Goal: Task Accomplishment & Management: Manage account settings

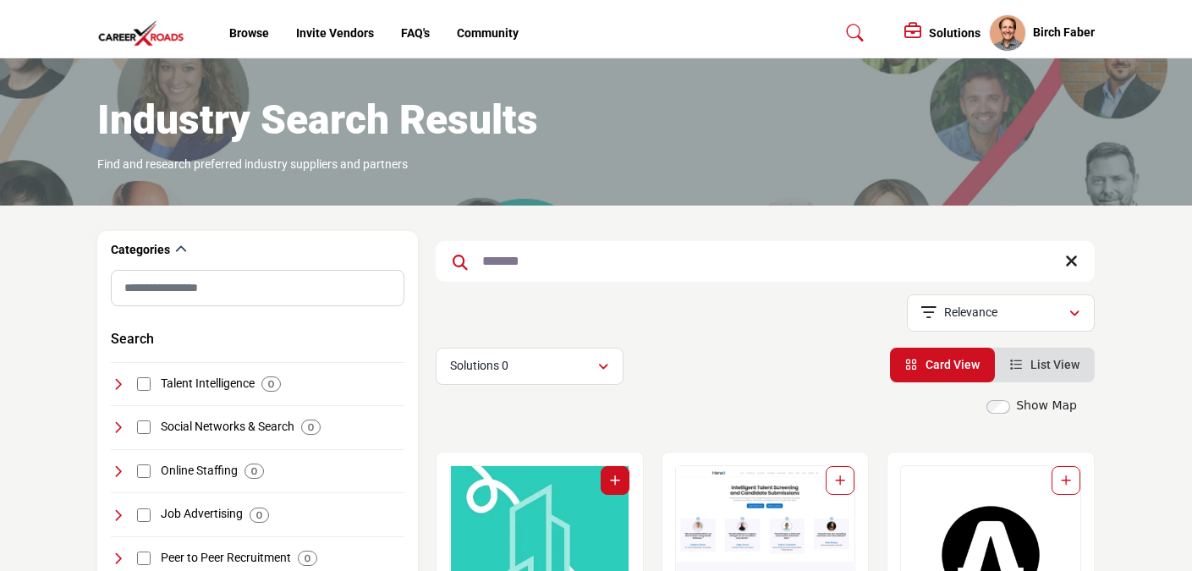
click at [955, 27] on h5 "Solutions" at bounding box center [955, 32] width 52 height 15
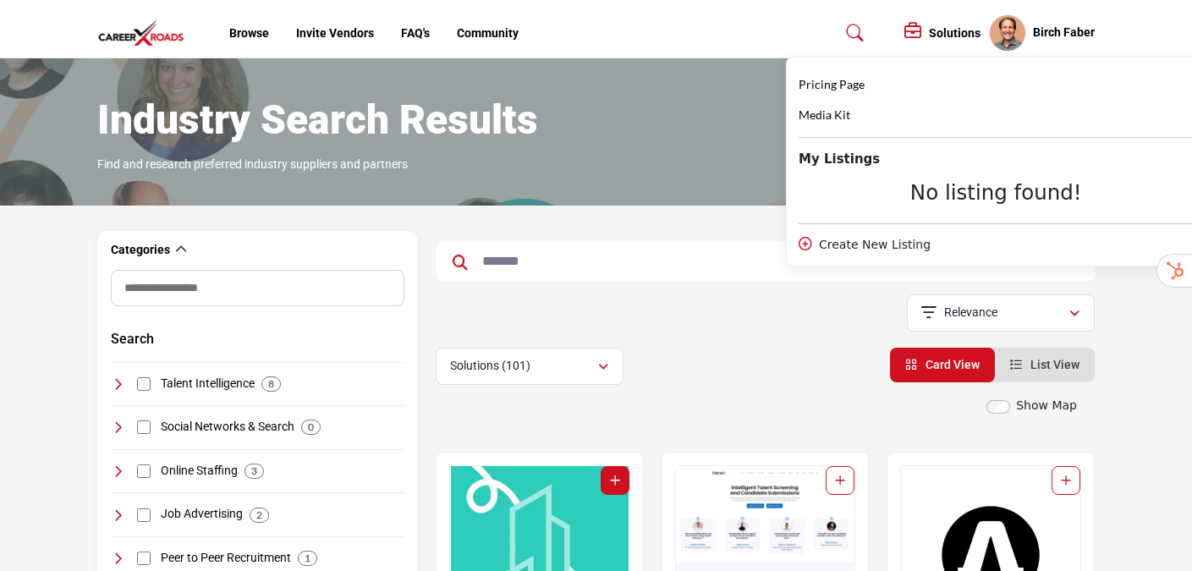
click at [970, 194] on div "No listing found!" at bounding box center [996, 192] width 395 height 25
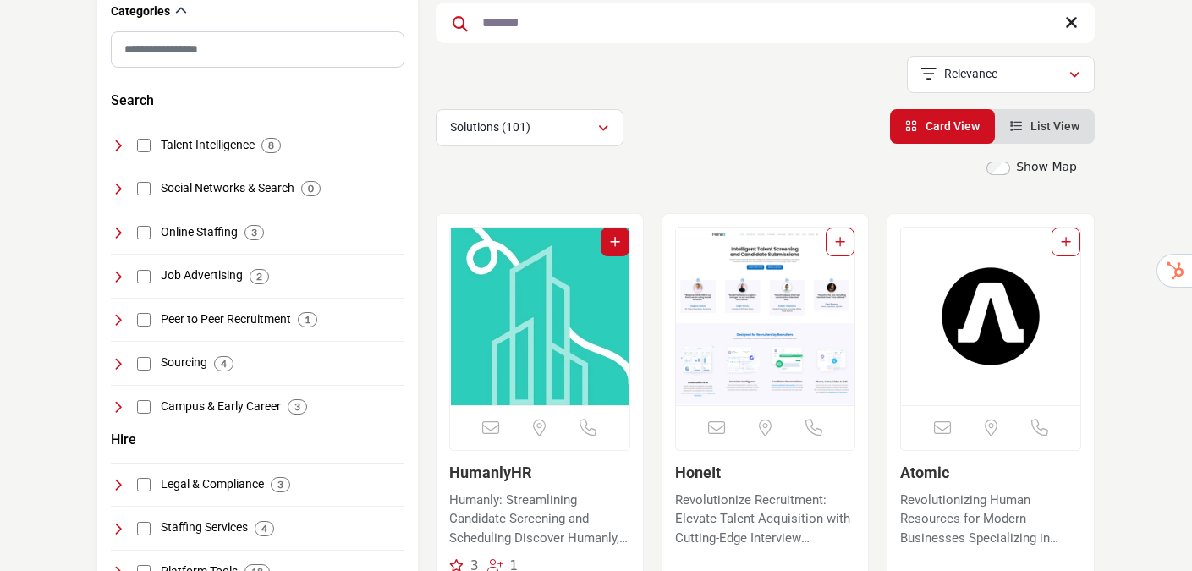
scroll to position [334, 0]
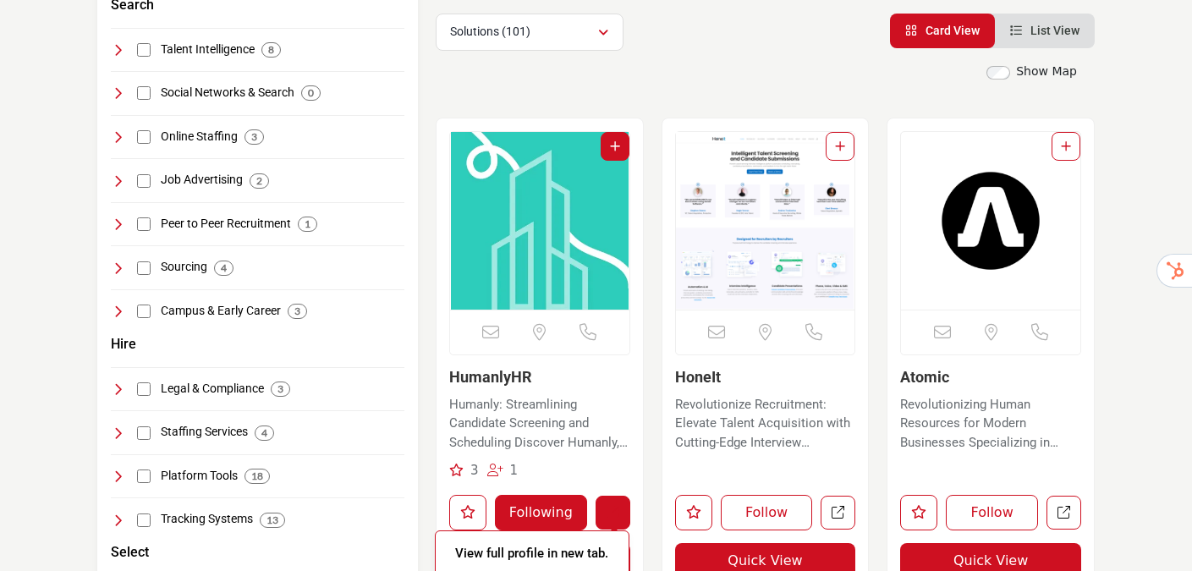
click at [609, 503] on link "View full profile in new tab." at bounding box center [613, 513] width 35 height 35
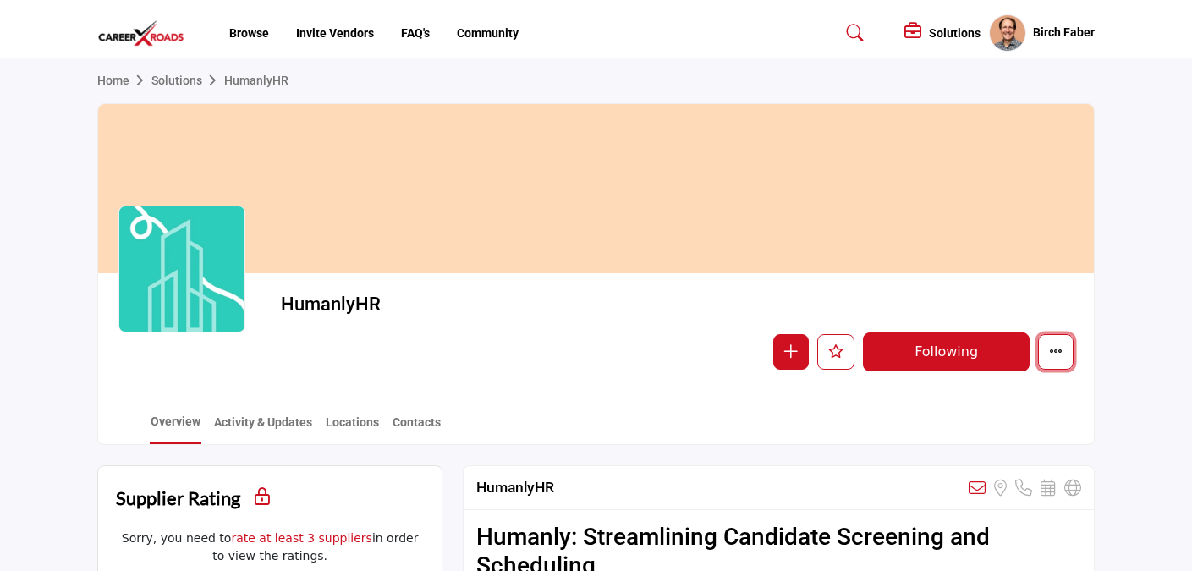
click at [1062, 361] on button "More details" at bounding box center [1056, 352] width 36 height 36
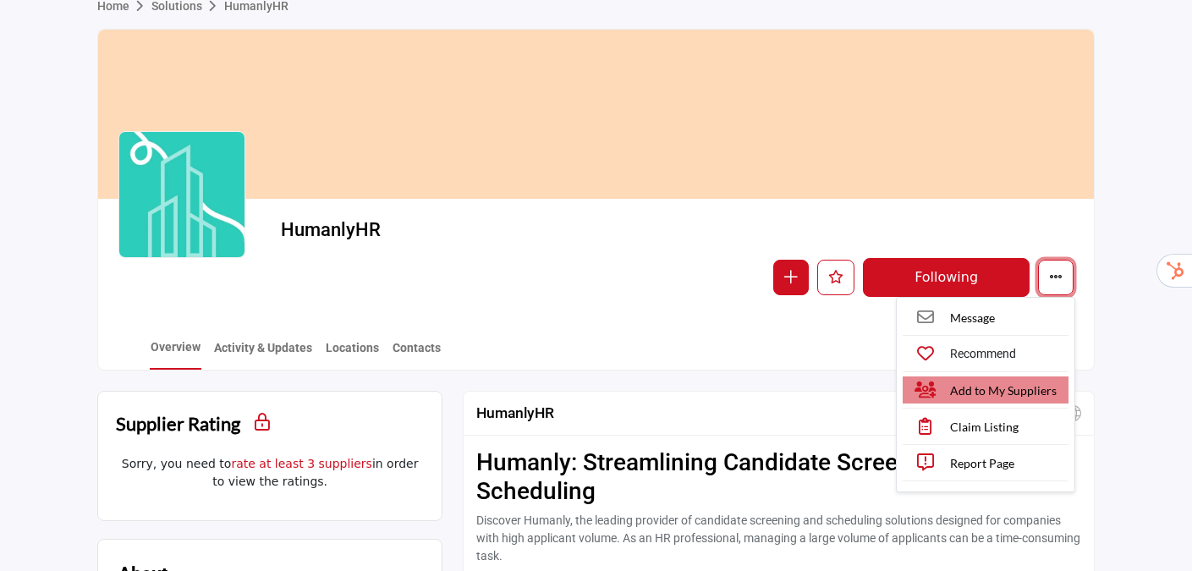
scroll to position [77, 0]
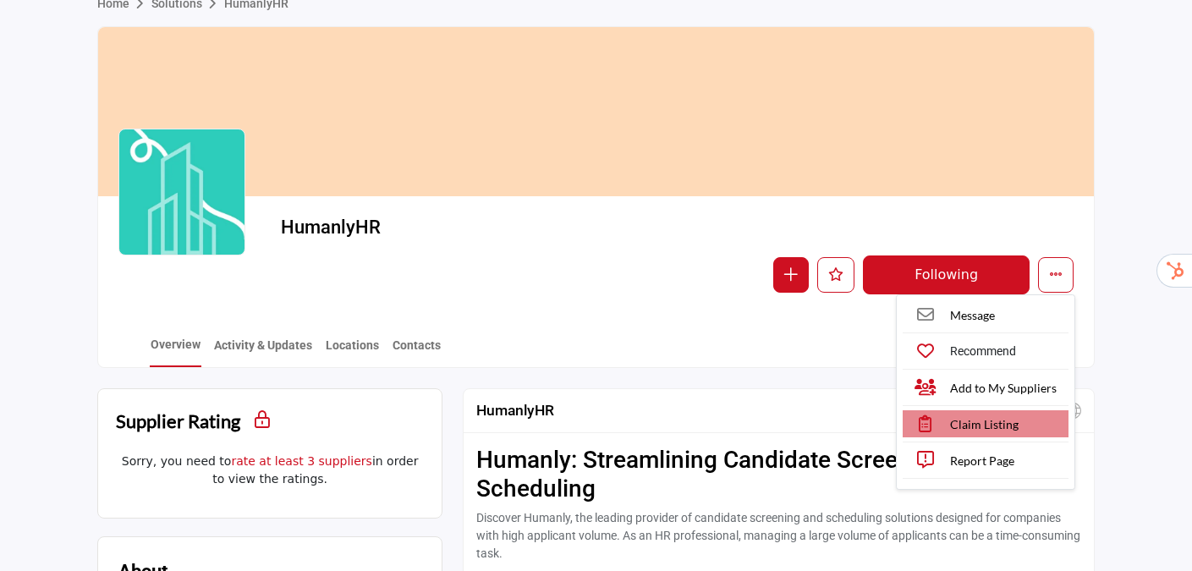
click at [965, 429] on span "Claim Listing" at bounding box center [984, 425] width 69 height 18
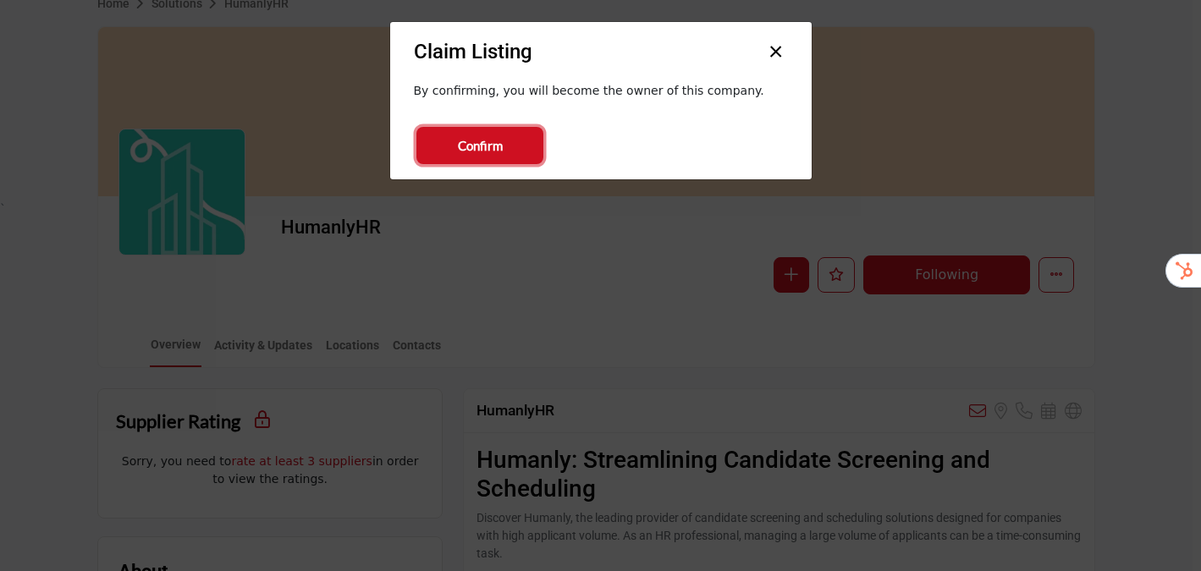
click at [470, 151] on span "Confirm" at bounding box center [480, 145] width 45 height 19
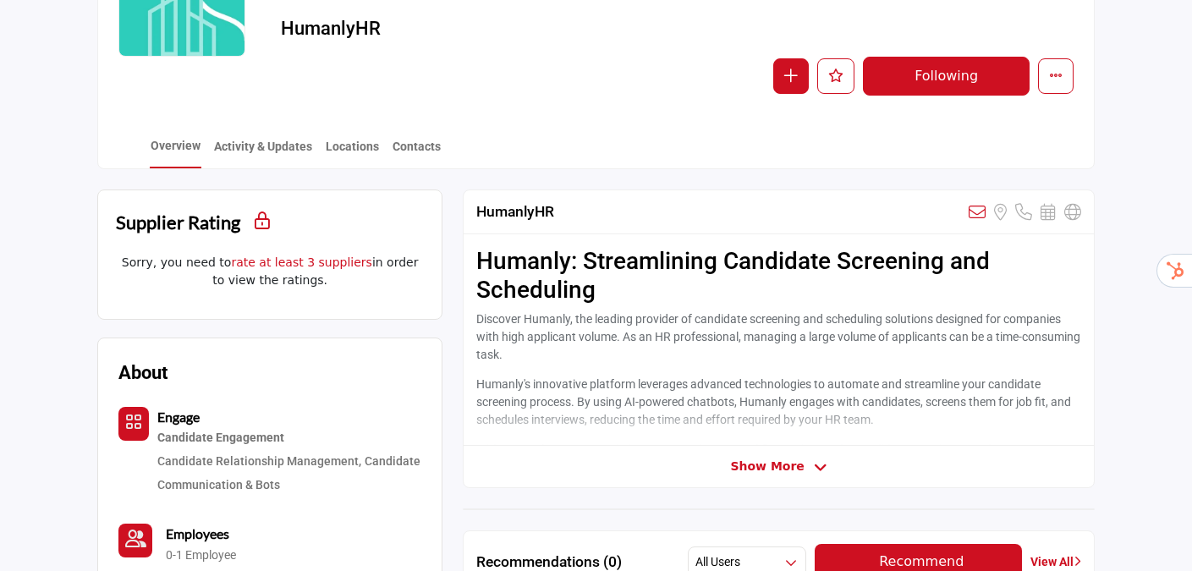
scroll to position [272, 0]
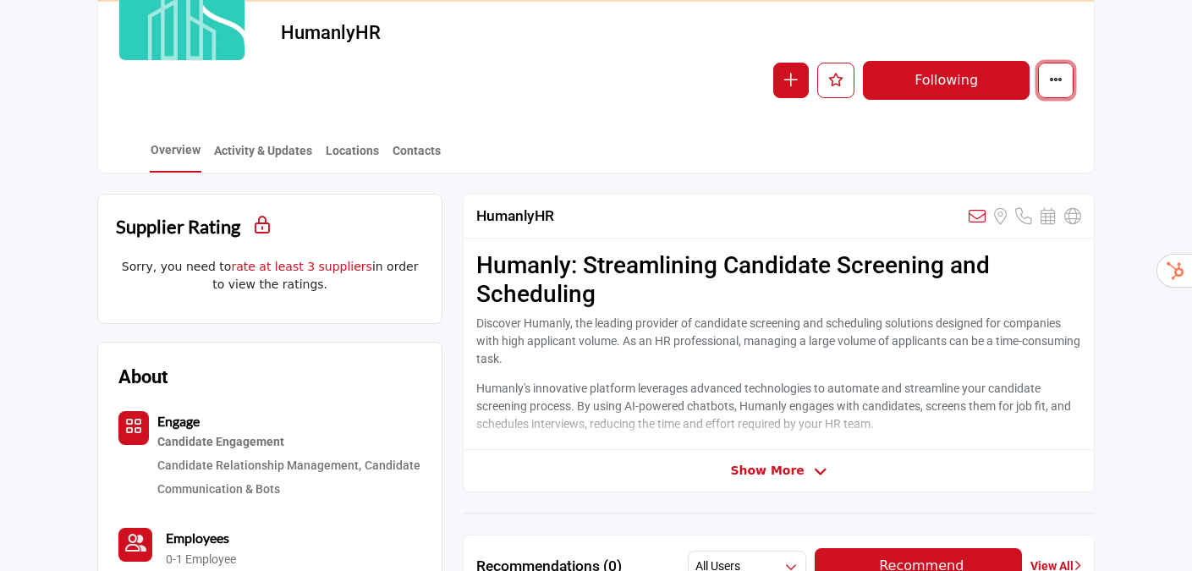
click at [1043, 80] on button "More details" at bounding box center [1056, 81] width 36 height 36
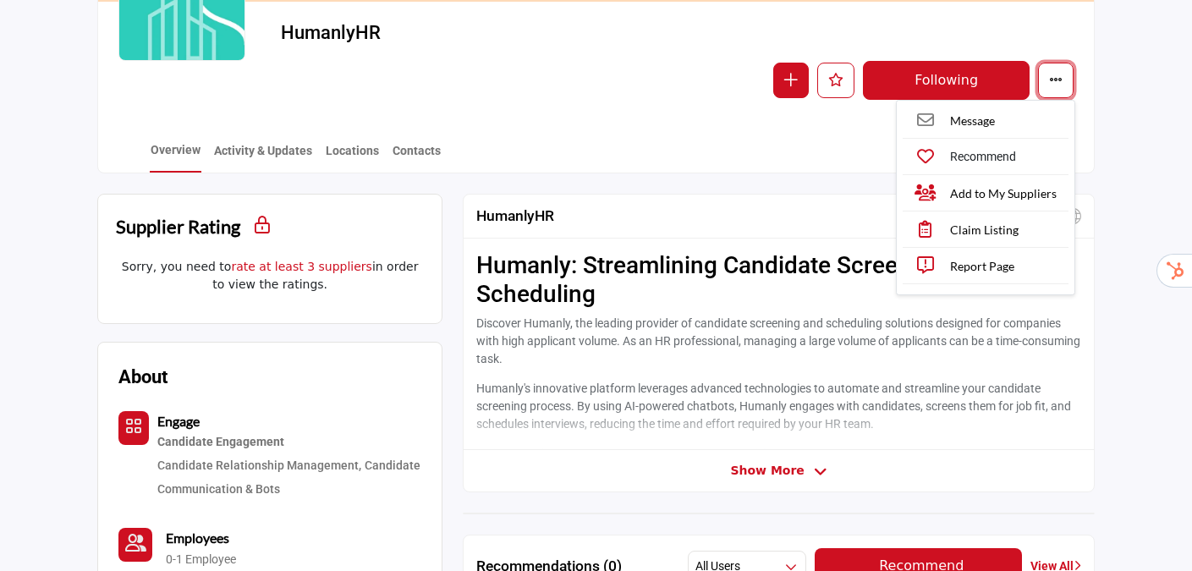
scroll to position [0, 0]
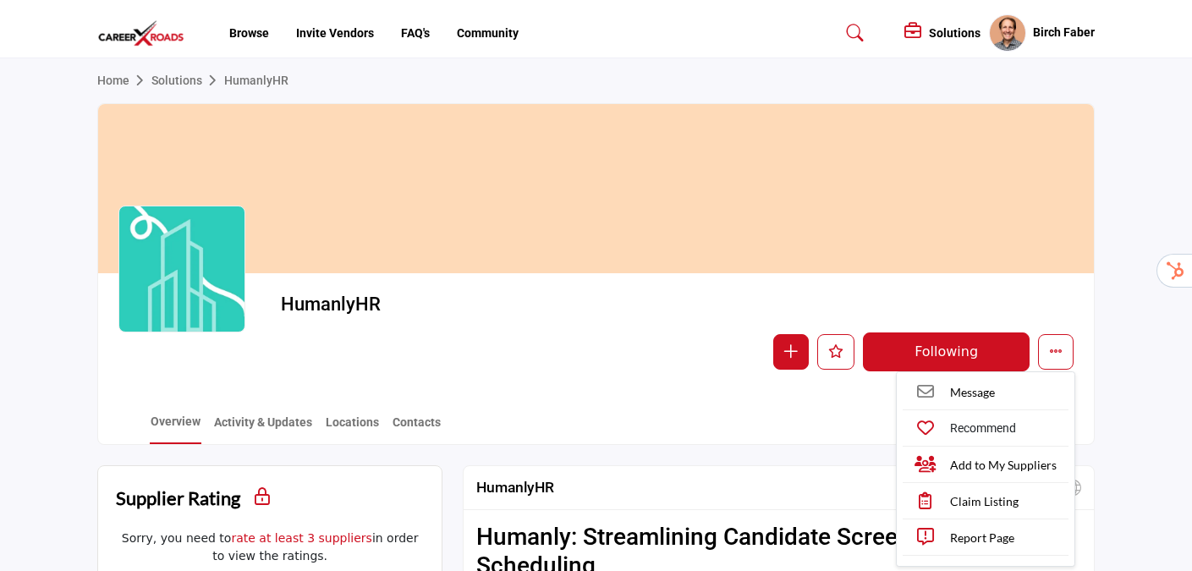
click at [955, 26] on h5 "Solutions" at bounding box center [955, 32] width 52 height 15
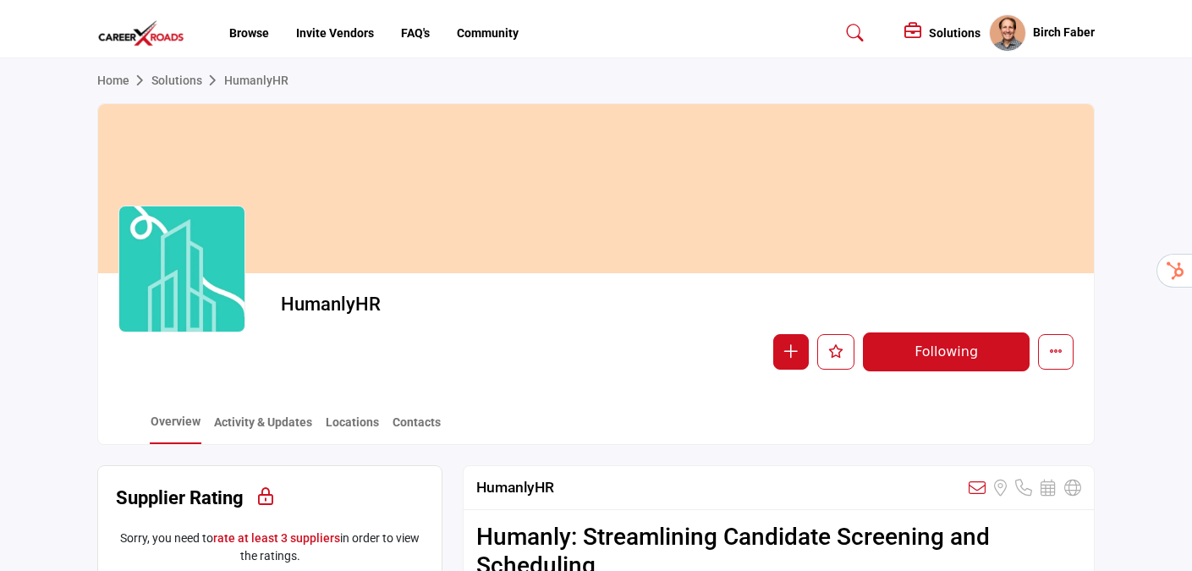
click at [950, 33] on h5 "Solutions" at bounding box center [955, 32] width 52 height 15
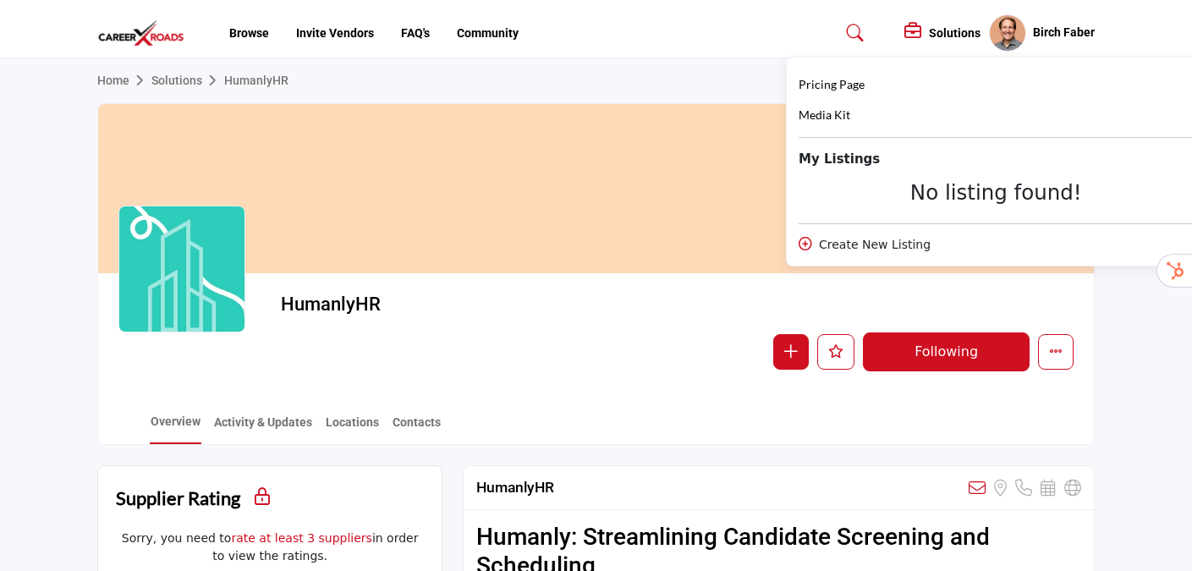
click at [1060, 28] on h5 "Birch Faber" at bounding box center [1064, 33] width 62 height 17
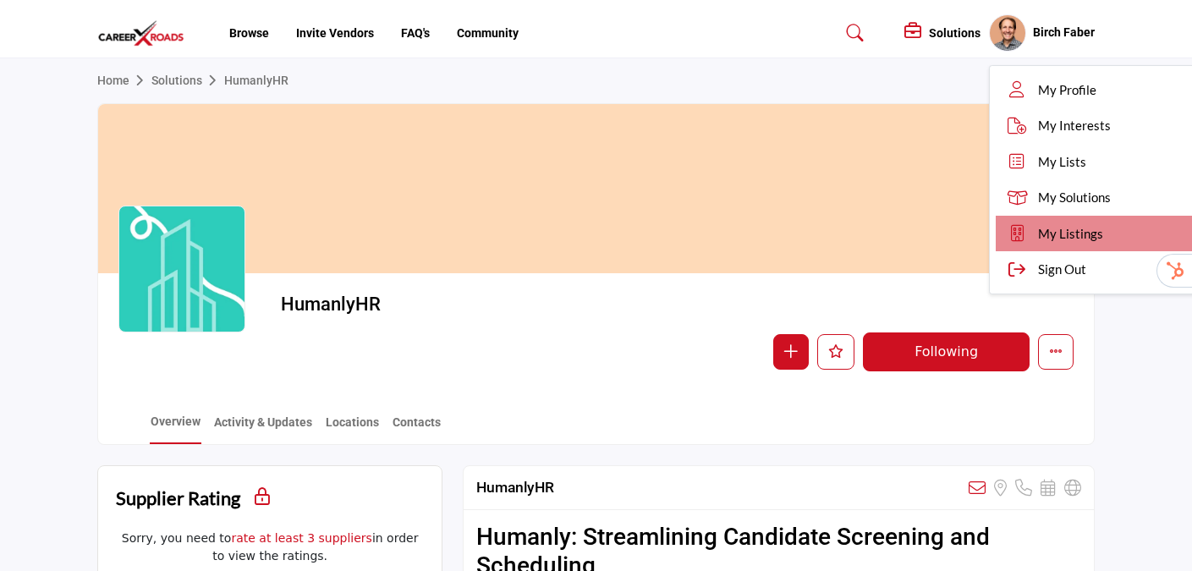
click at [1076, 227] on span "My Listings" at bounding box center [1070, 233] width 65 height 19
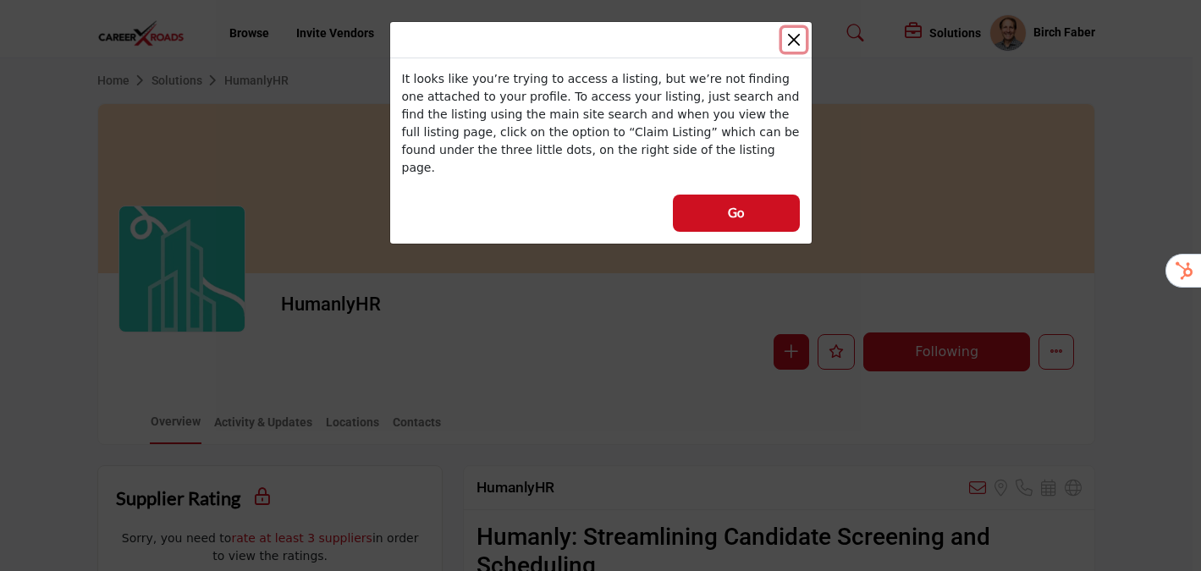
click at [792, 42] on button "Close" at bounding box center [794, 40] width 24 height 24
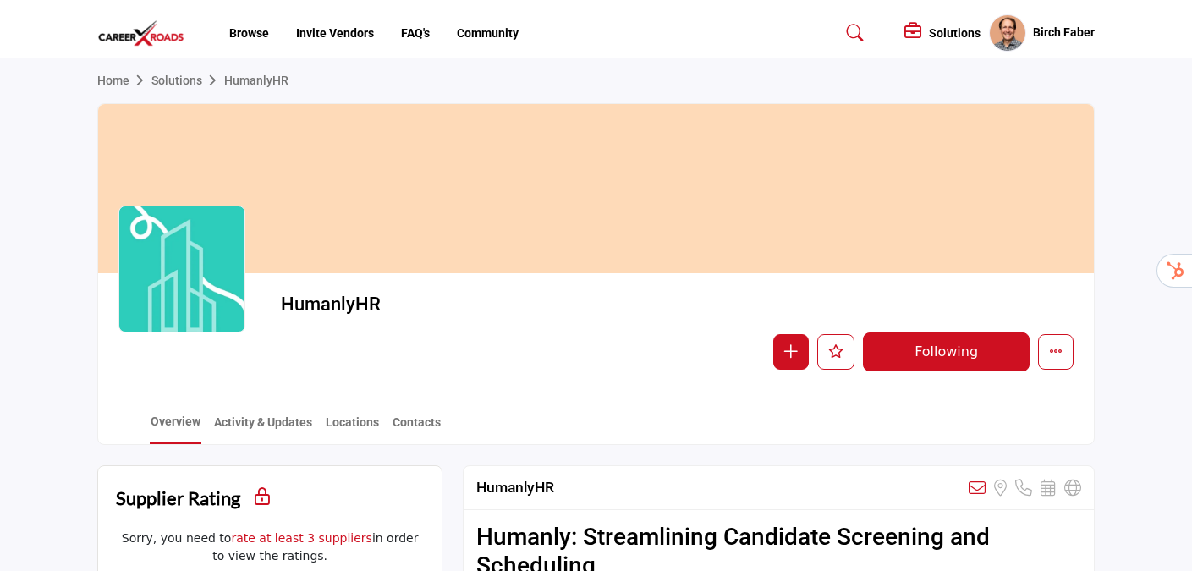
click at [1048, 28] on h5 "Birch Faber" at bounding box center [1064, 33] width 62 height 17
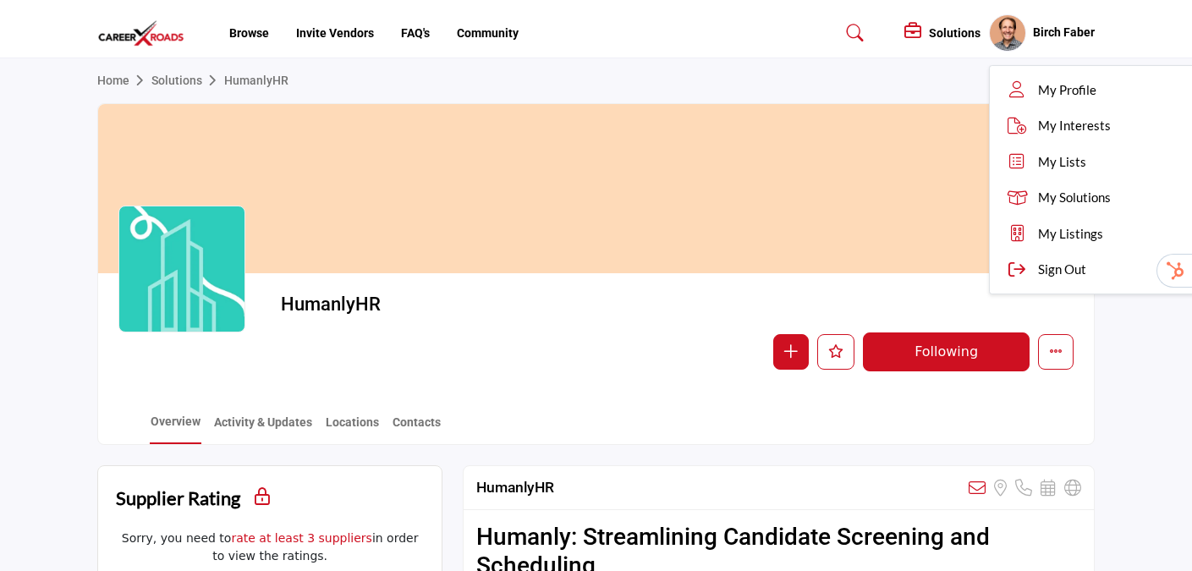
click at [932, 19] on div "Solutions Pricing Page Media Kit" at bounding box center [990, 32] width 212 height 37
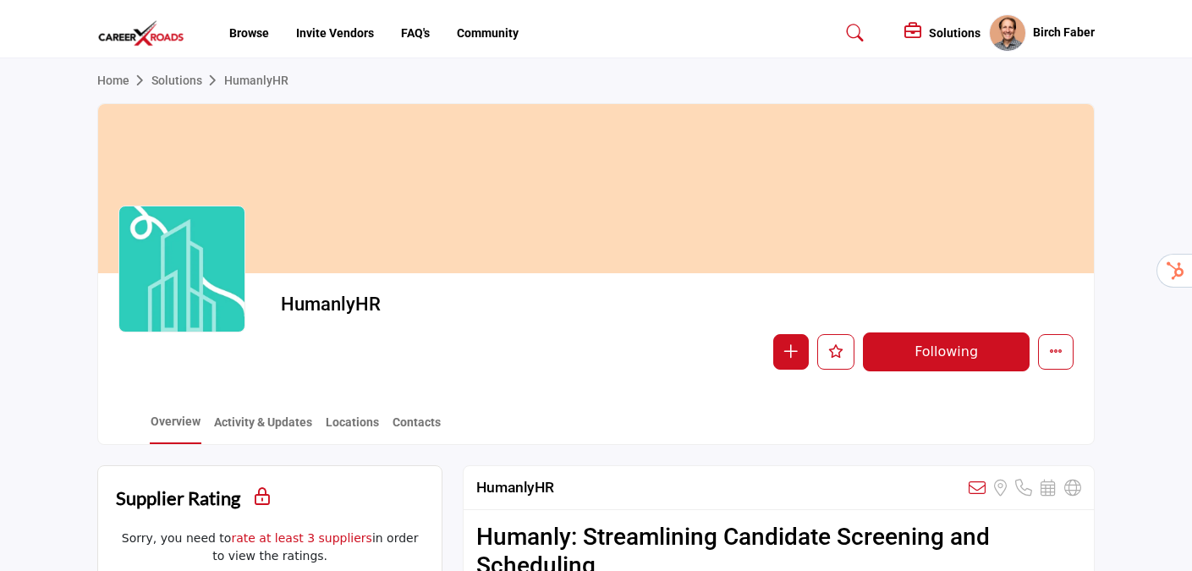
click at [937, 30] on h5 "Solutions" at bounding box center [955, 32] width 52 height 15
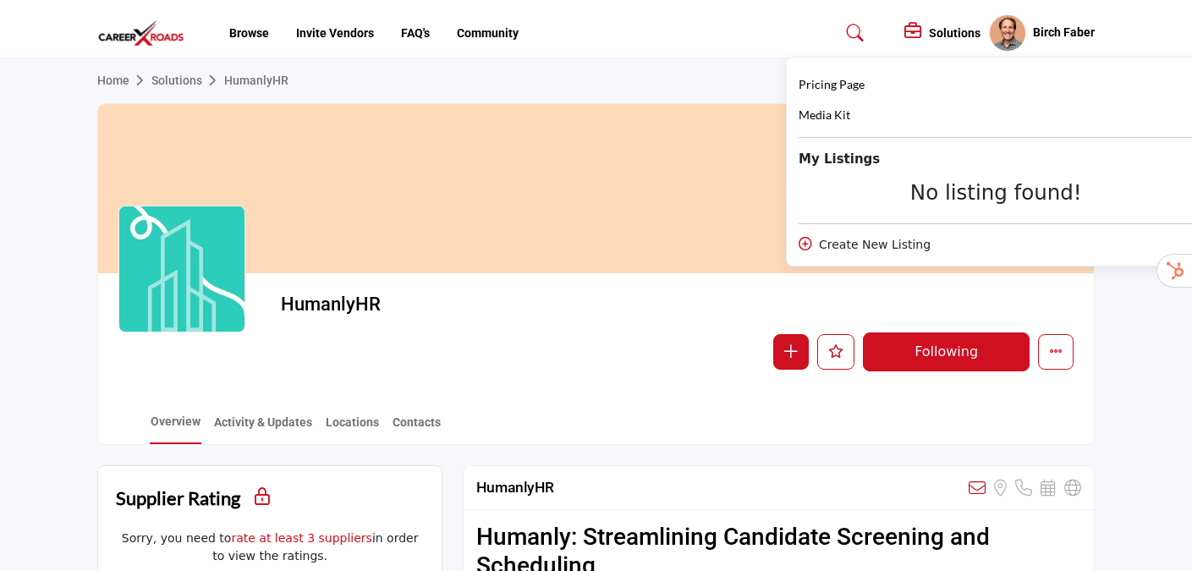
click at [652, 164] on div at bounding box center [596, 188] width 996 height 169
